Goal: Information Seeking & Learning: Learn about a topic

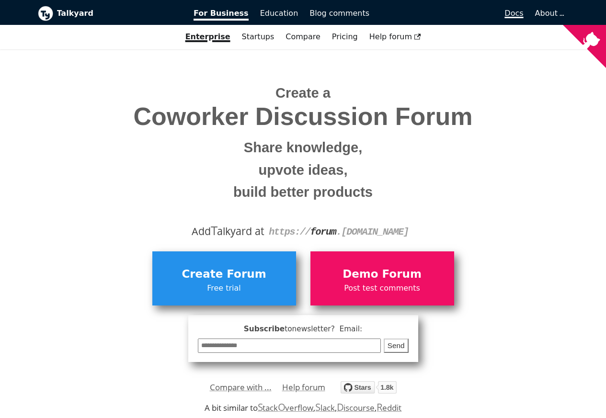
click at [517, 12] on span "Docs" at bounding box center [513, 13] width 19 height 9
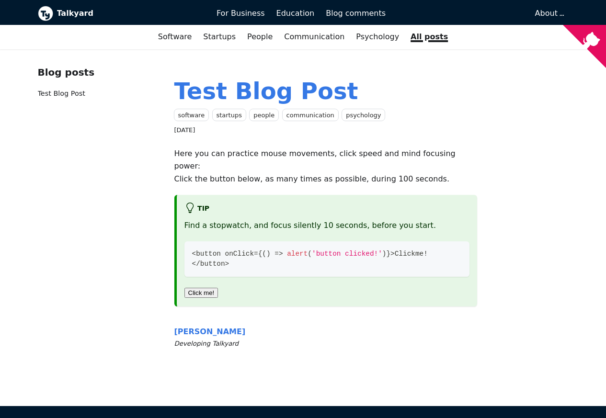
click at [52, 64] on div "Blog posts Test Blog Post Test Blog Post software startups people communication…" at bounding box center [303, 227] width 606 height 357
